Goal: Transaction & Acquisition: Purchase product/service

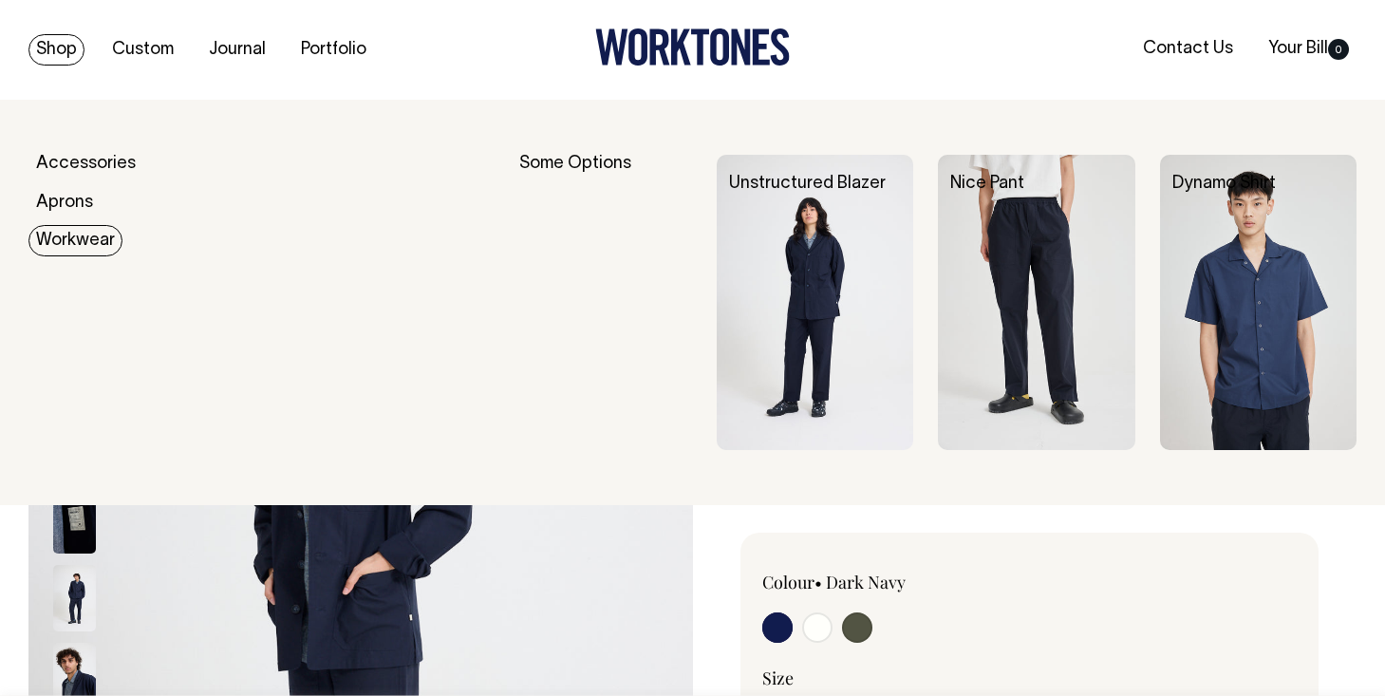
click at [71, 242] on link "Workwear" at bounding box center [75, 240] width 94 height 31
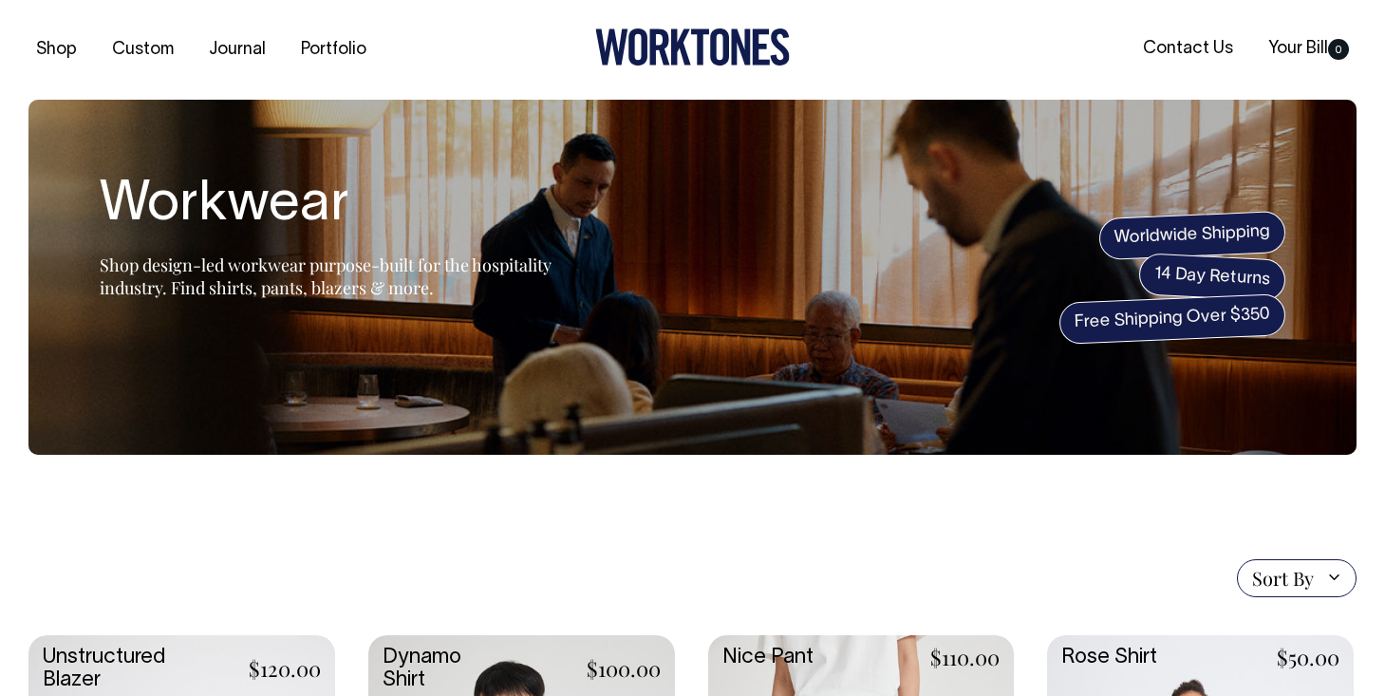
click at [691, 43] on icon at bounding box center [692, 46] width 195 height 37
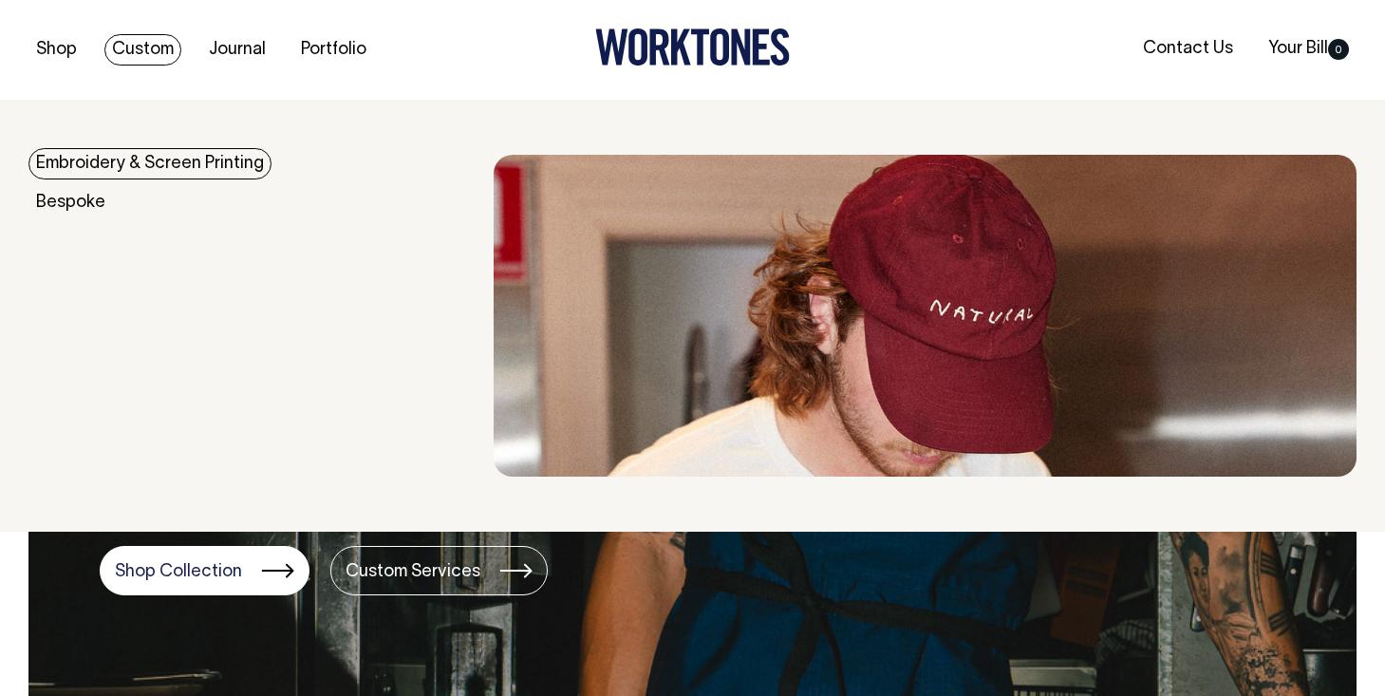
click at [137, 56] on link "Custom" at bounding box center [142, 49] width 77 height 31
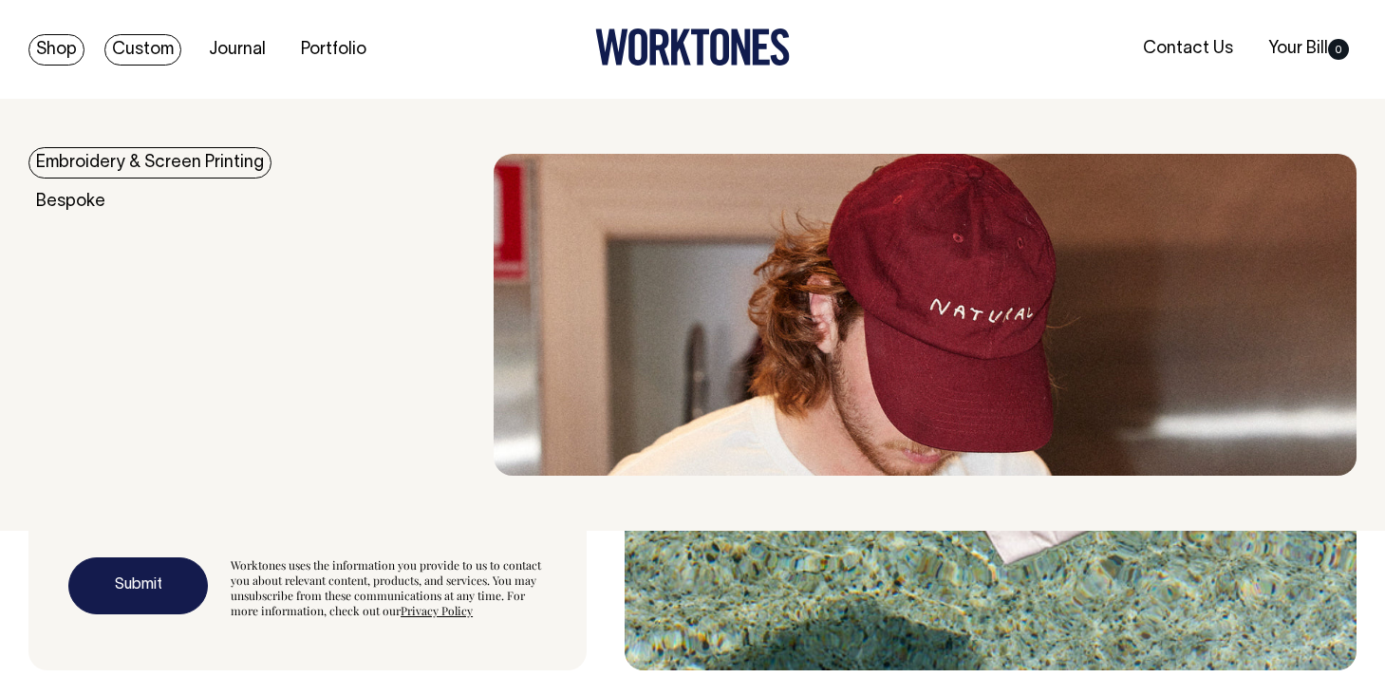
scroll to position [6328, 0]
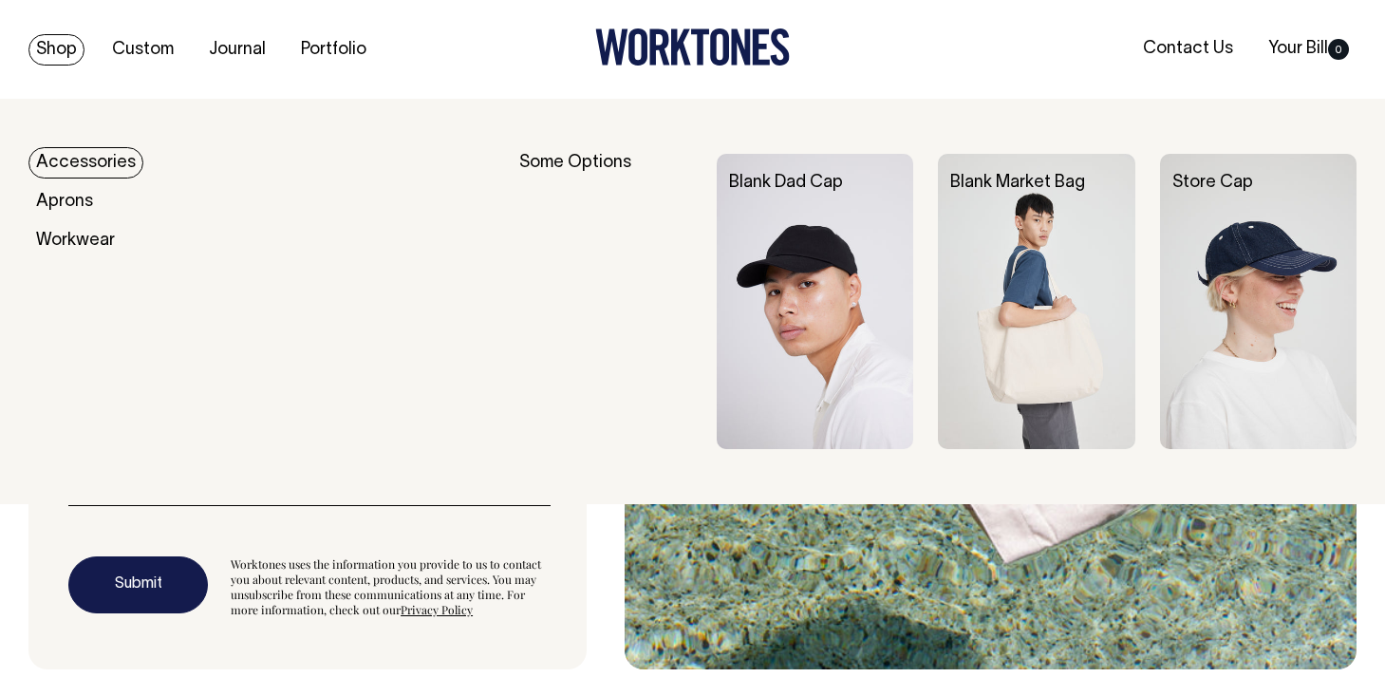
click at [53, 58] on link "Shop" at bounding box center [56, 49] width 56 height 31
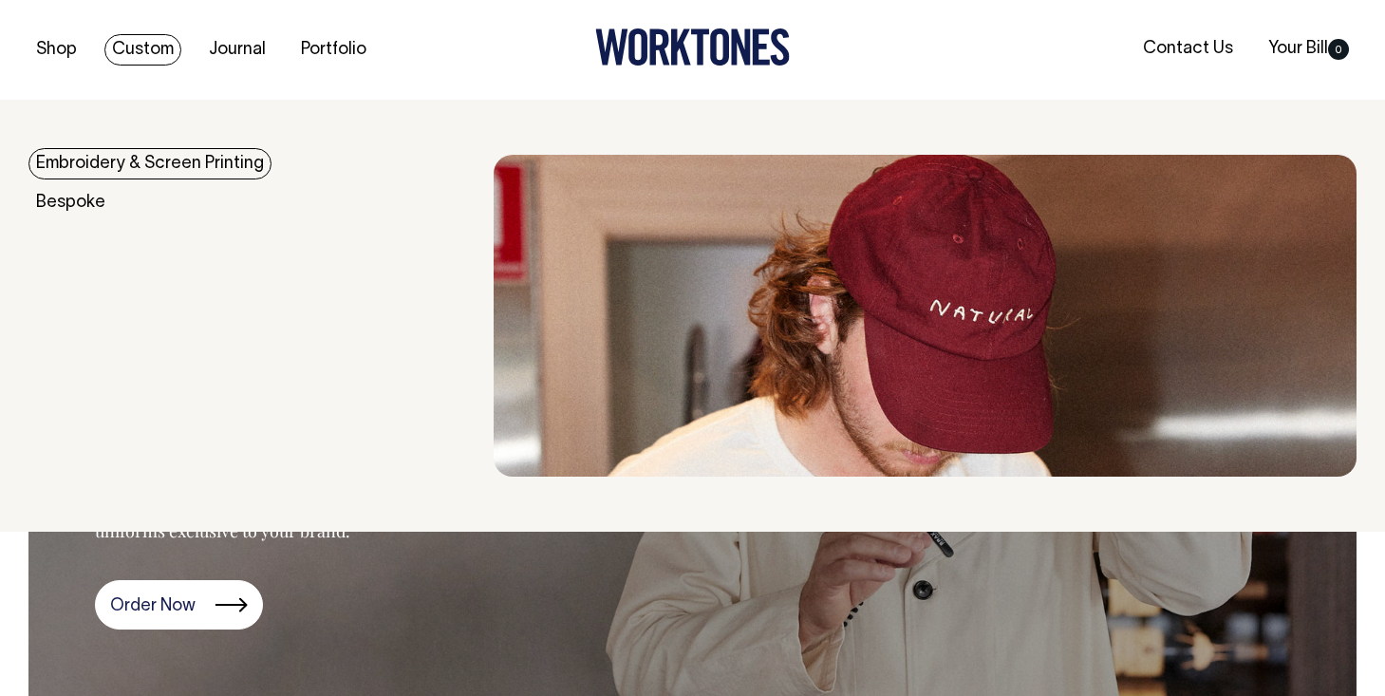
scroll to position [0, 0]
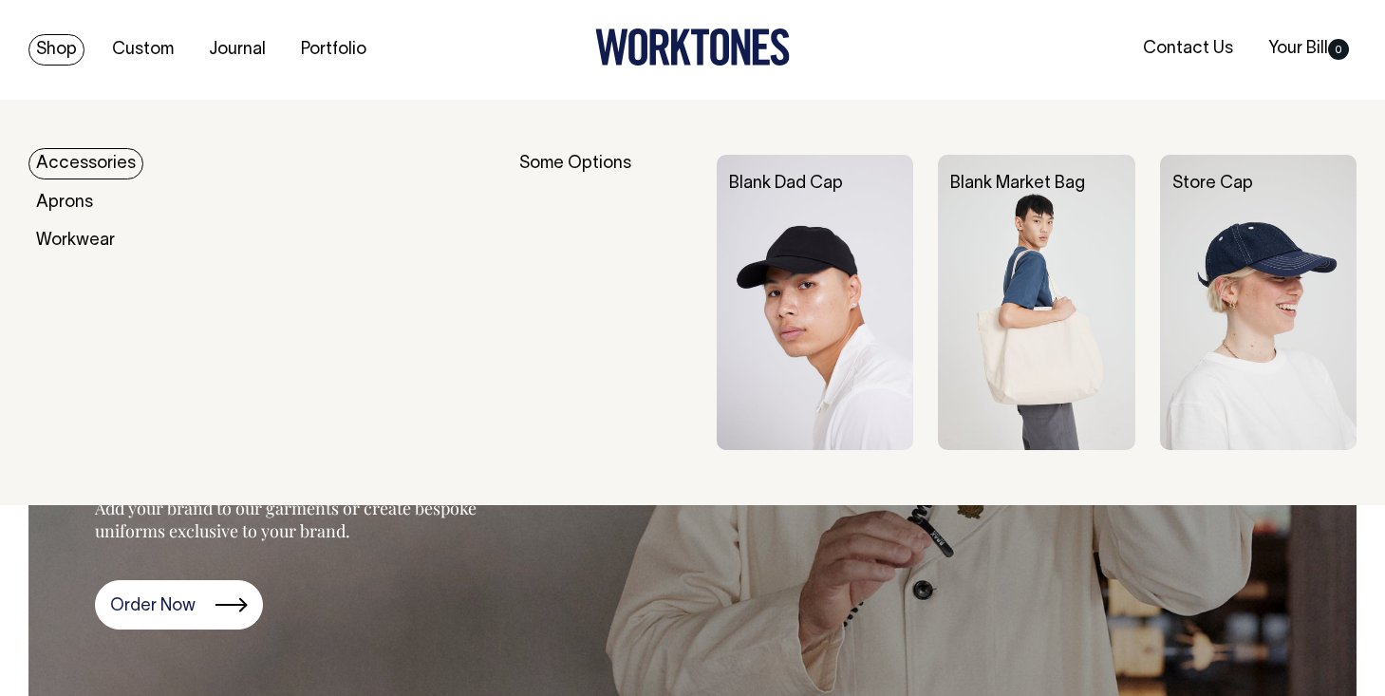
click at [52, 53] on link "Shop" at bounding box center [56, 49] width 56 height 31
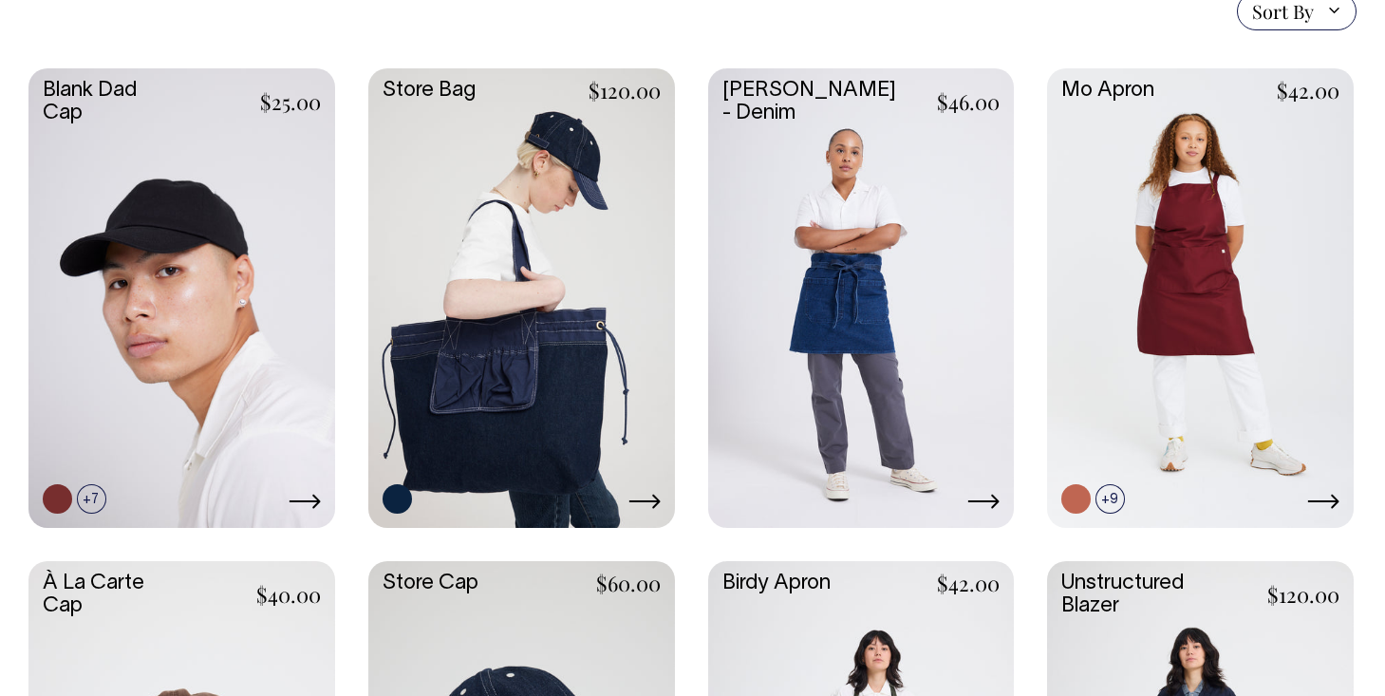
scroll to position [479, 0]
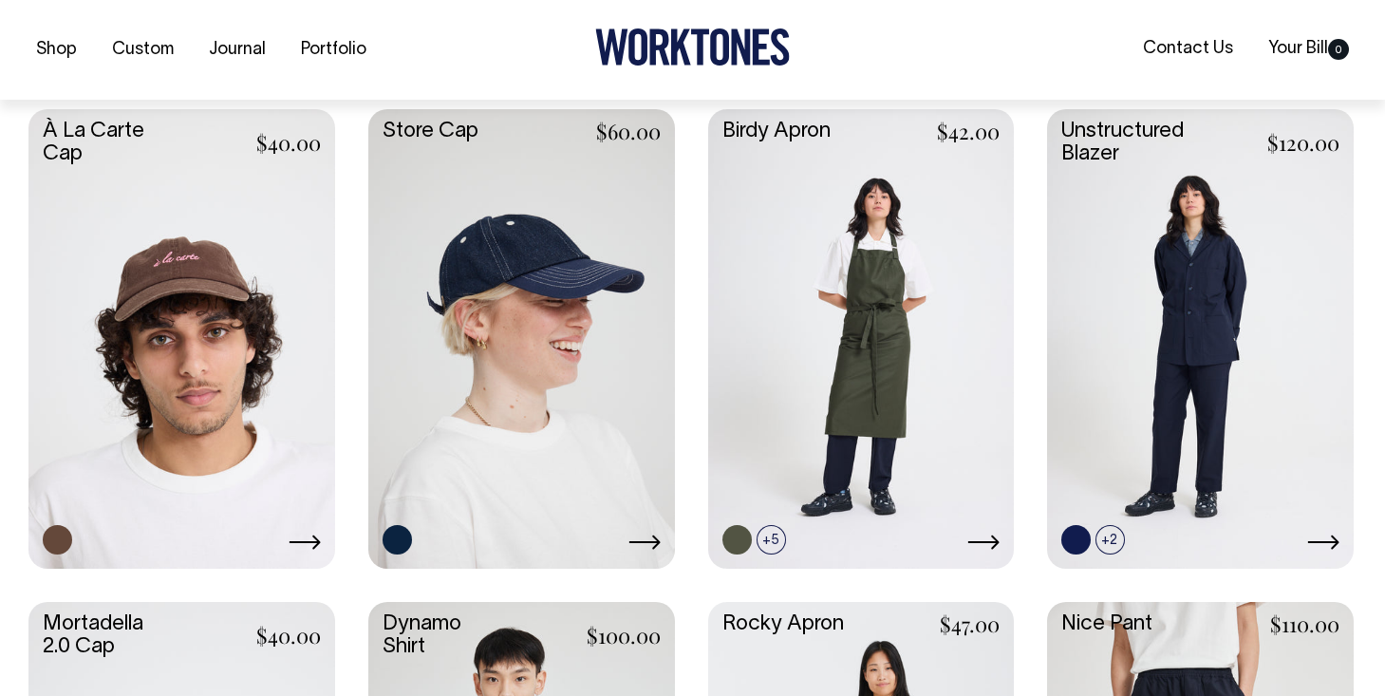
scroll to position [945, 0]
click at [1127, 270] on link at bounding box center [1200, 336] width 307 height 456
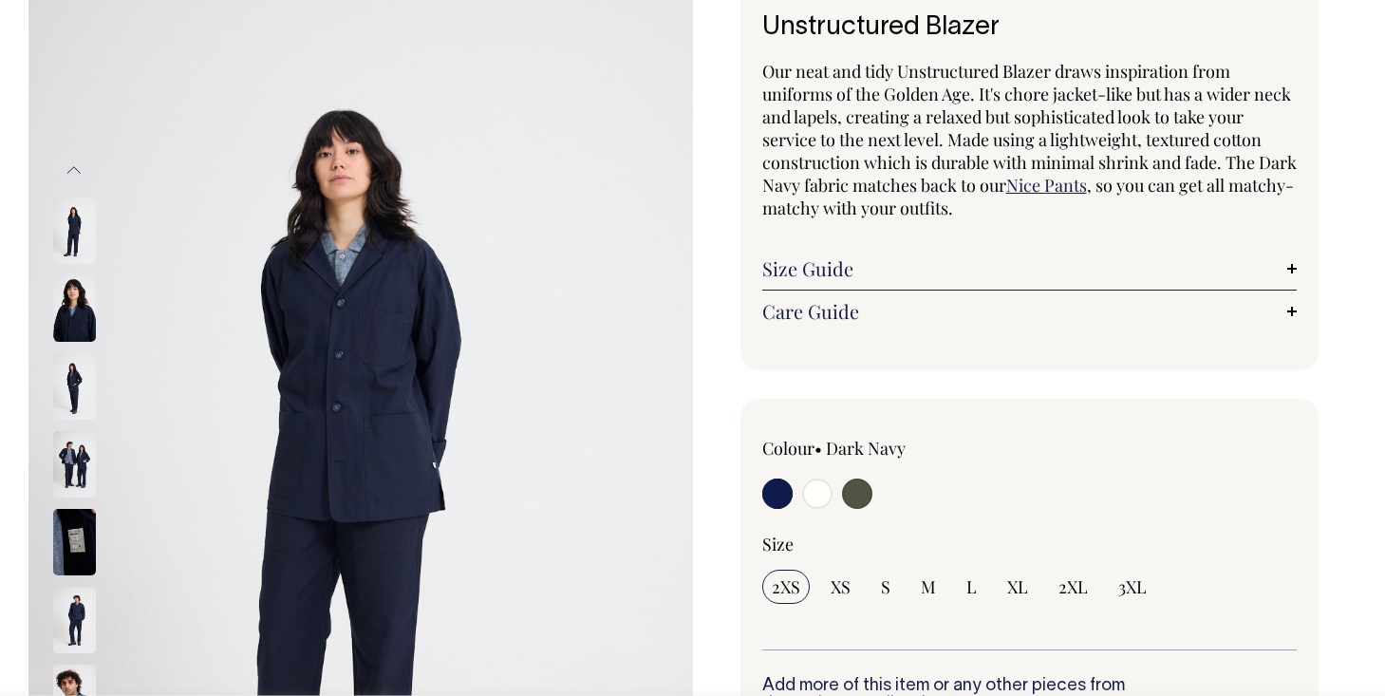
click at [825, 271] on link "Size Guide" at bounding box center [1029, 268] width 535 height 23
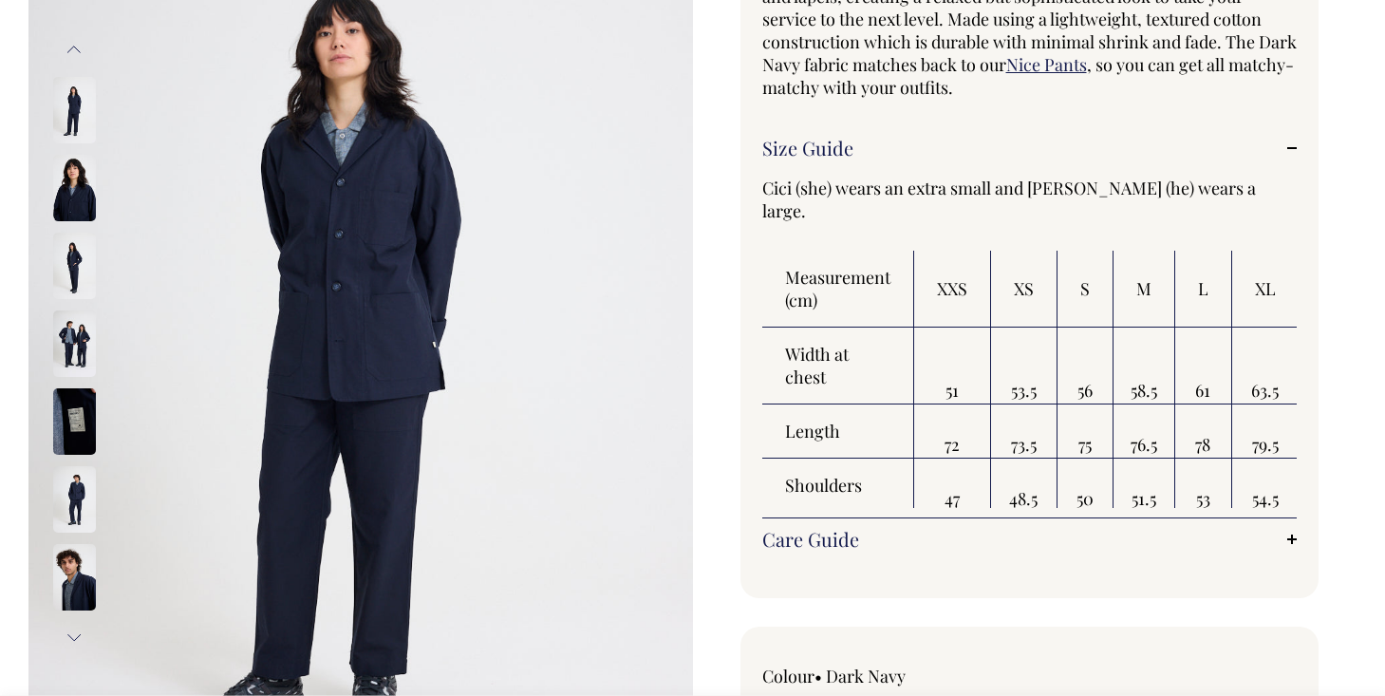
scroll to position [255, 0]
click at [1268, 367] on td "63.5" at bounding box center [1265, 364] width 67 height 77
click at [64, 253] on img at bounding box center [74, 265] width 43 height 66
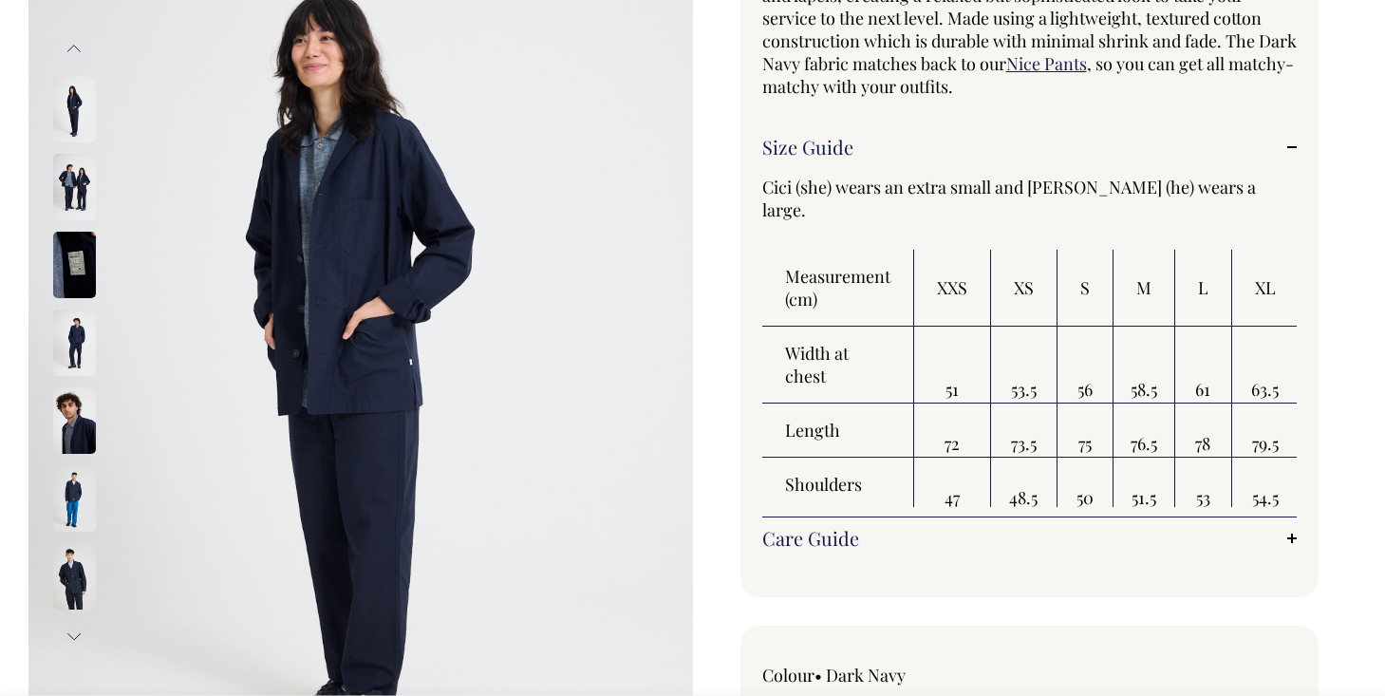
click at [65, 194] on img at bounding box center [74, 187] width 43 height 66
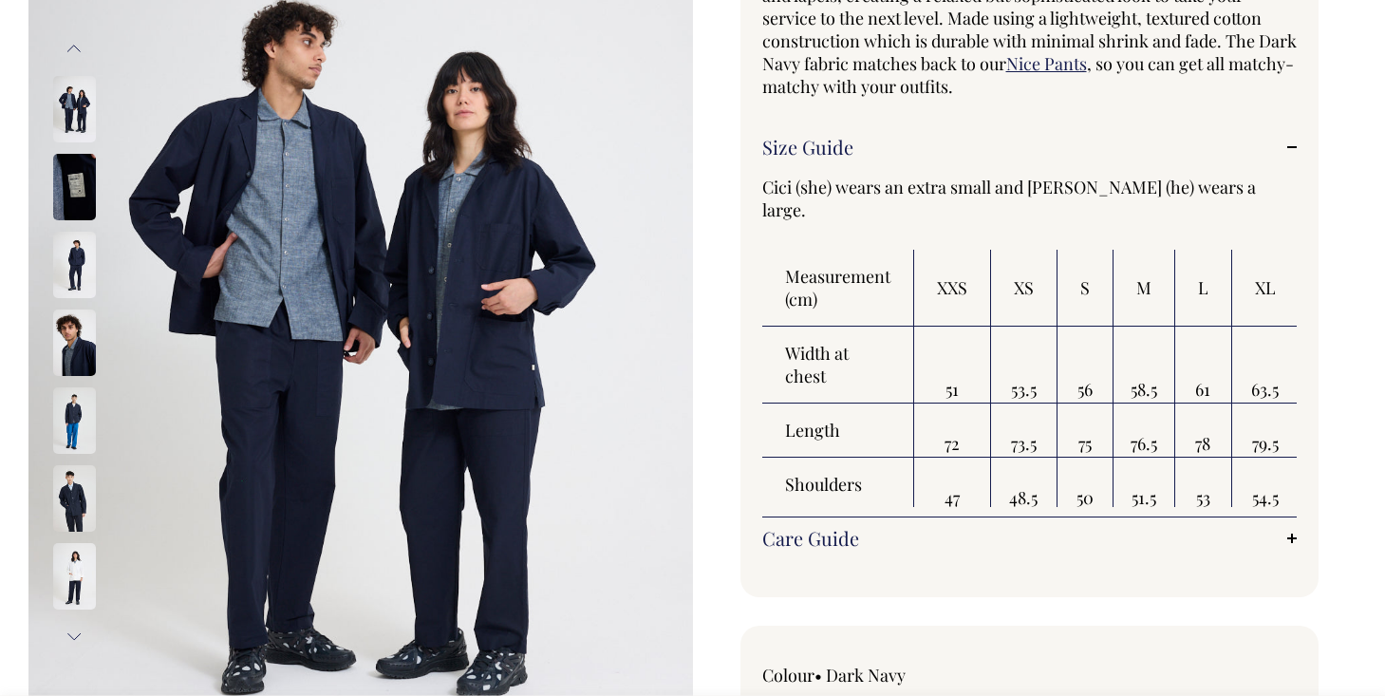
click at [68, 261] on img at bounding box center [74, 265] width 43 height 66
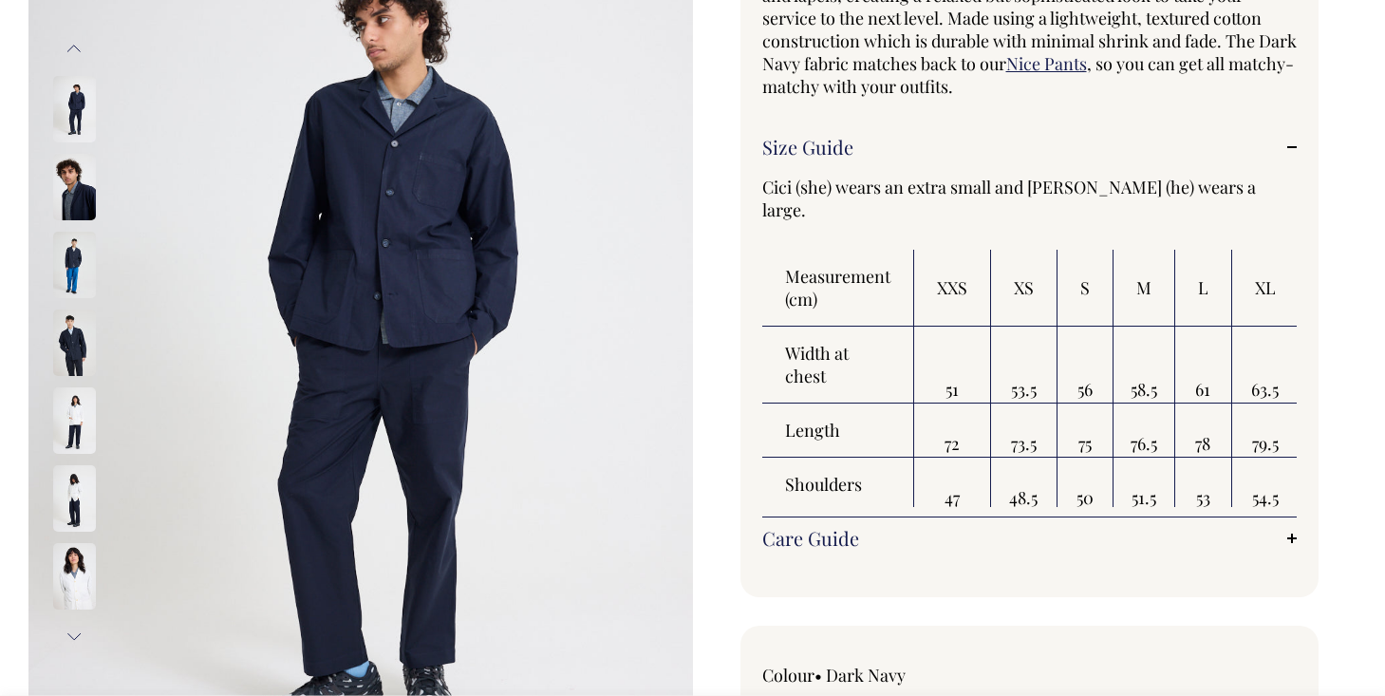
click at [70, 304] on div at bounding box center [99, 265] width 95 height 78
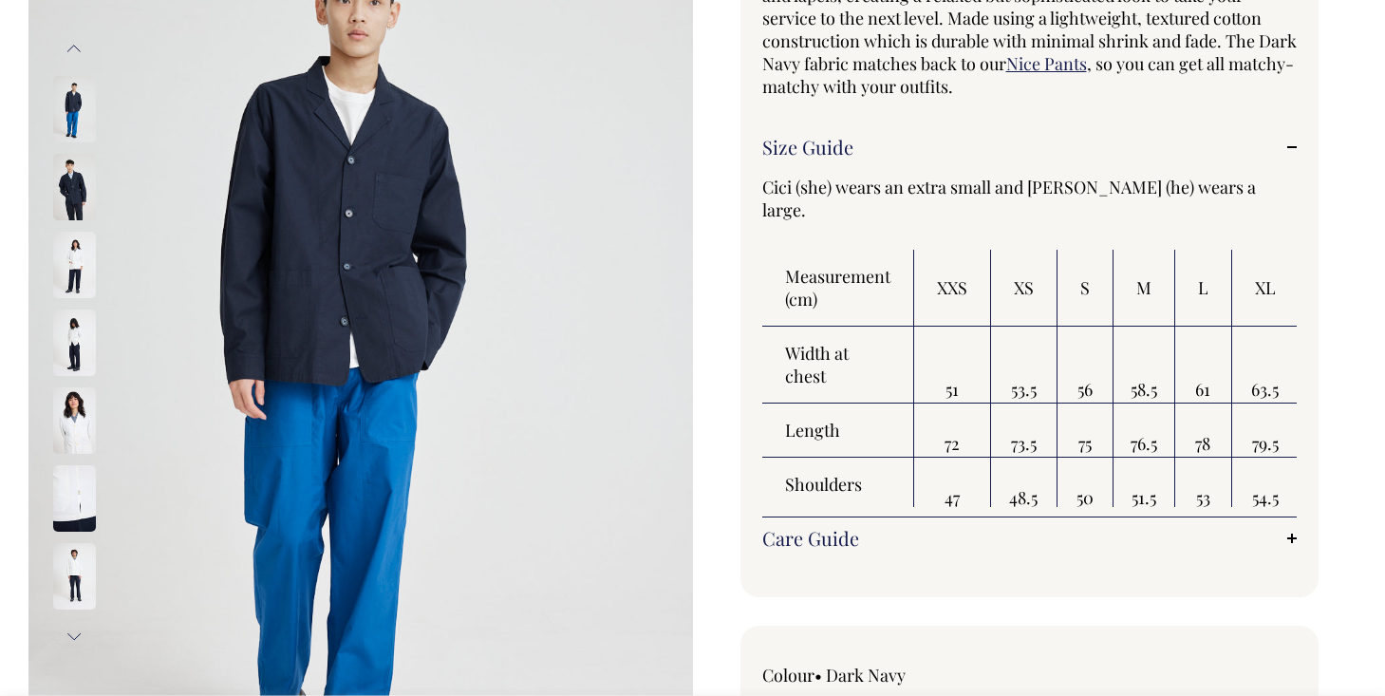
click at [70, 348] on img at bounding box center [74, 342] width 43 height 66
